Goal: Task Accomplishment & Management: Complete application form

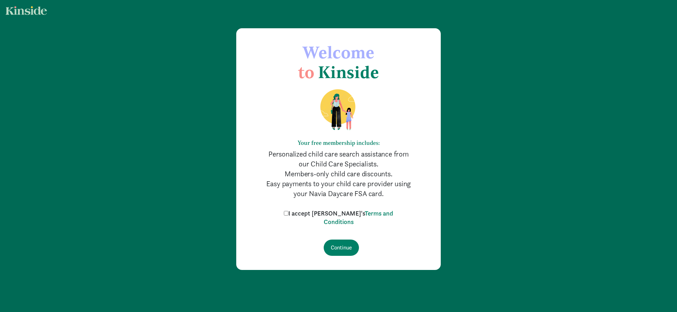
click at [289, 214] on input "I accept [PERSON_NAME]'s Terms and Conditions" at bounding box center [286, 213] width 5 height 5
checkbox input "true"
click at [348, 247] on input "Continue" at bounding box center [341, 247] width 35 height 16
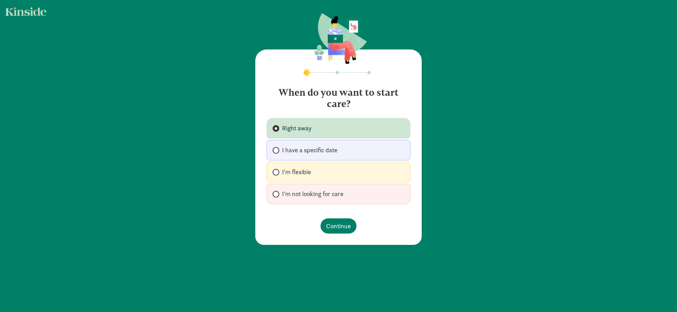
click at [334, 213] on footer "Continue" at bounding box center [339, 225] width 144 height 26
click at [335, 221] on span "Continue" at bounding box center [338, 226] width 25 height 10
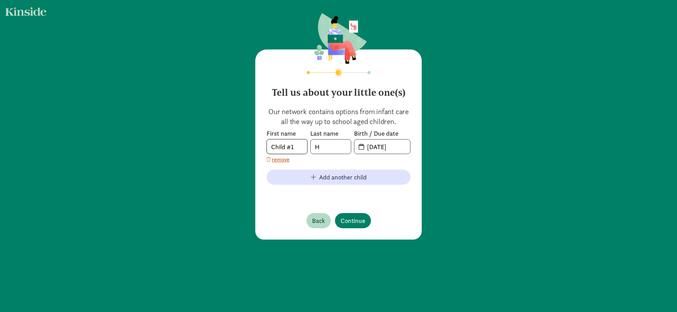
click at [293, 143] on input "Child #1" at bounding box center [287, 146] width 40 height 14
click at [284, 144] on input "Child #1" at bounding box center [287, 146] width 40 height 14
type input "[PERSON_NAME]"
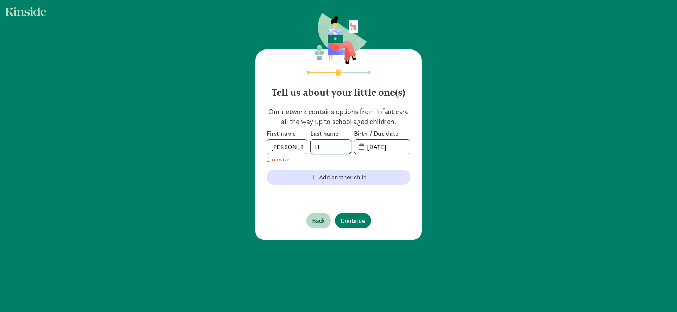
type input "D"
type input "[PERSON_NAME]"
type input "[DATE]"
click at [355, 216] on span "Continue" at bounding box center [353, 221] width 25 height 10
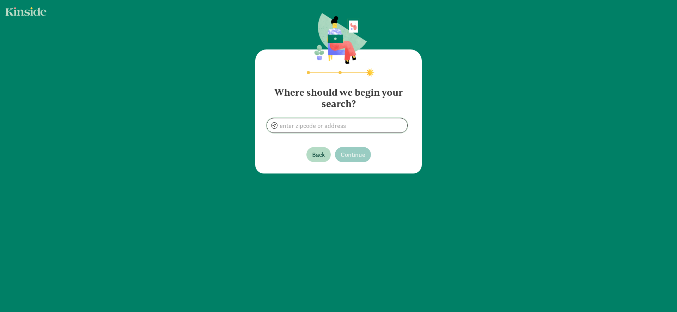
click at [322, 121] on input at bounding box center [337, 125] width 140 height 14
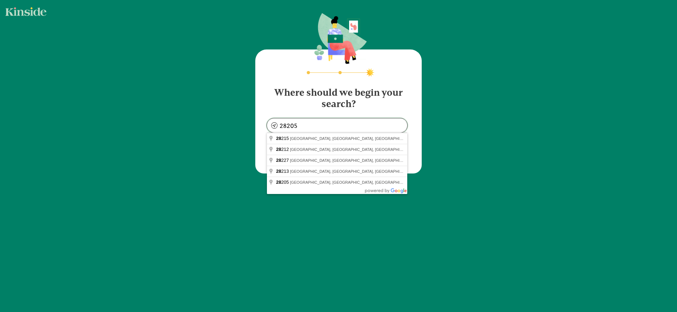
type input "[GEOGRAPHIC_DATA], [GEOGRAPHIC_DATA]"
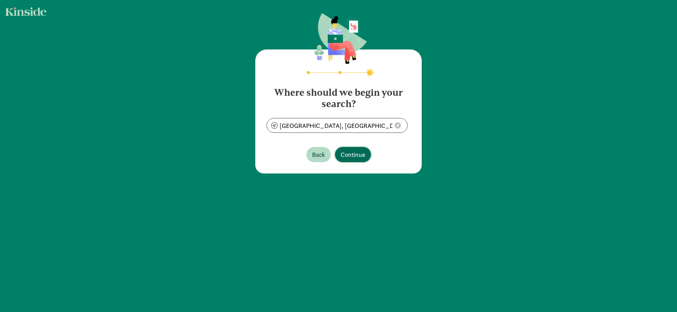
click at [346, 148] on button "Continue" at bounding box center [353, 154] width 36 height 15
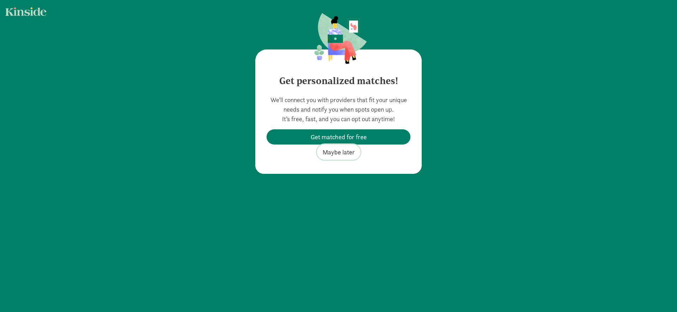
click at [344, 150] on span "Maybe later" at bounding box center [339, 152] width 32 height 10
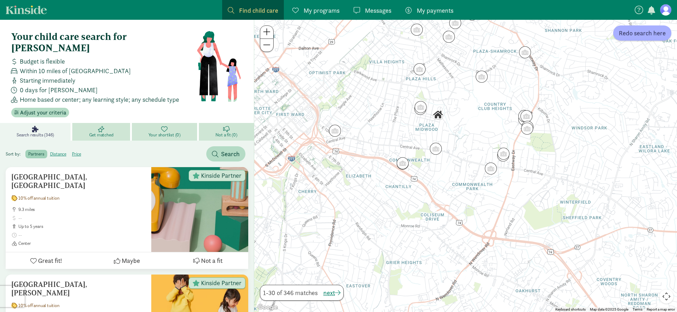
drag, startPoint x: 521, startPoint y: 266, endPoint x: 512, endPoint y: 198, distance: 69.0
click at [512, 200] on div at bounding box center [465, 166] width 423 height 292
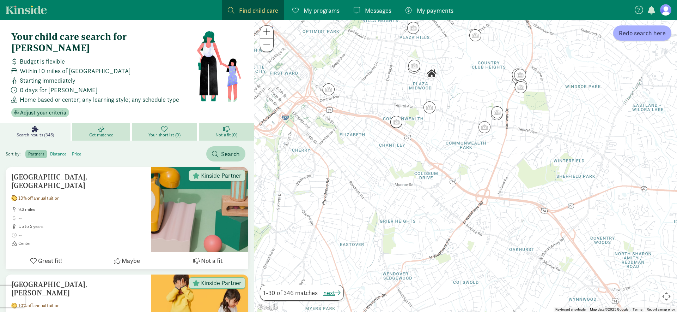
click at [512, 198] on div at bounding box center [465, 166] width 423 height 292
click at [498, 218] on div at bounding box center [465, 166] width 423 height 292
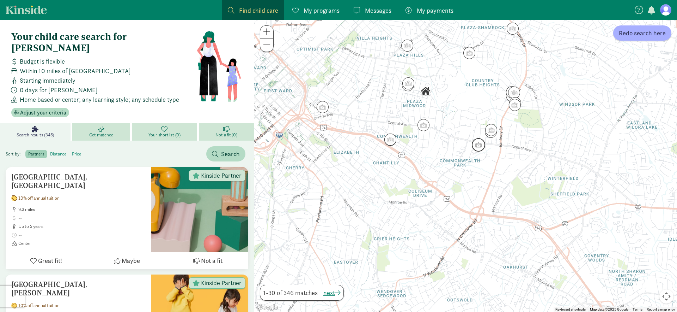
click at [474, 145] on img "Click to see details" at bounding box center [478, 144] width 13 height 13
